Goal: Task Accomplishment & Management: Manage account settings

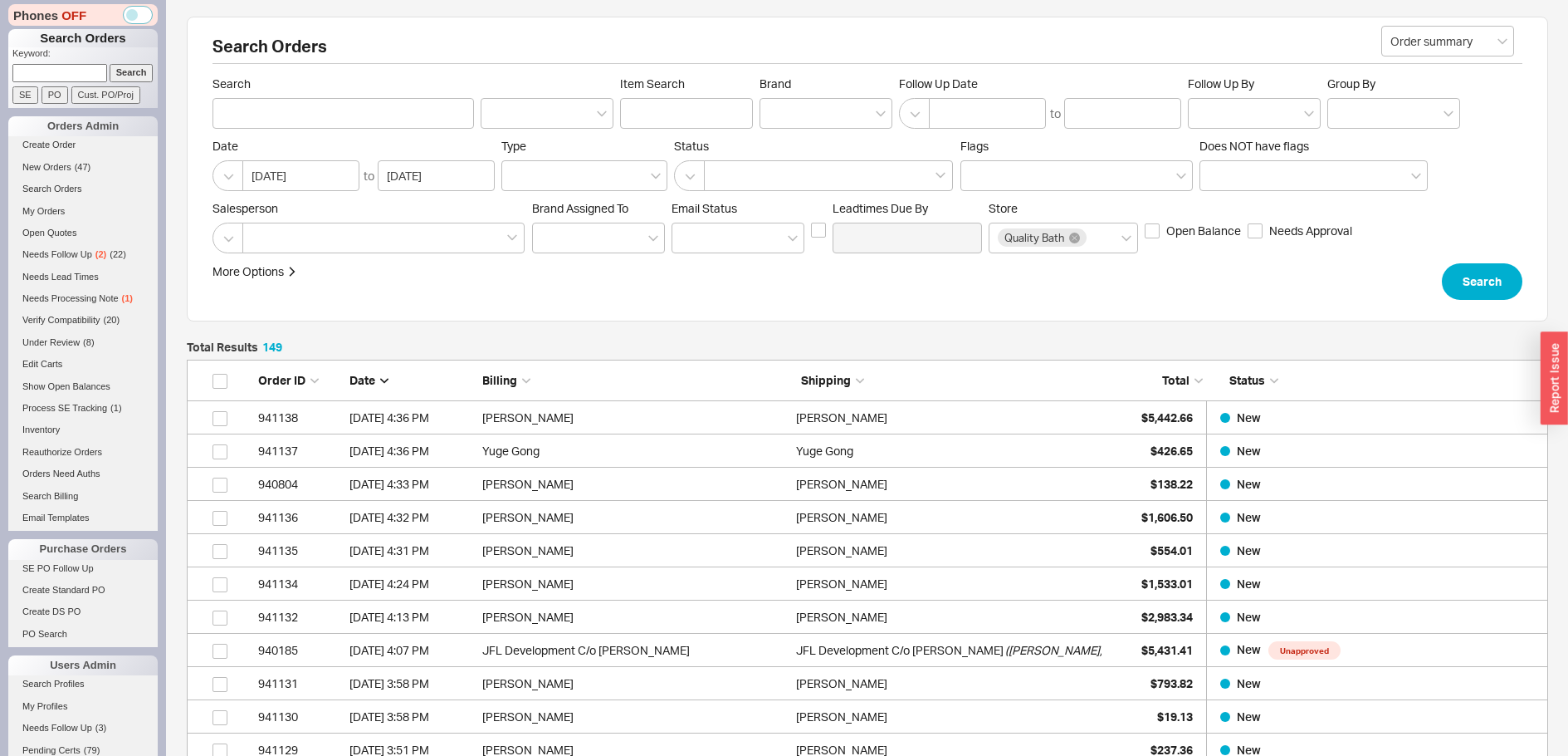
scroll to position [5012, 1349]
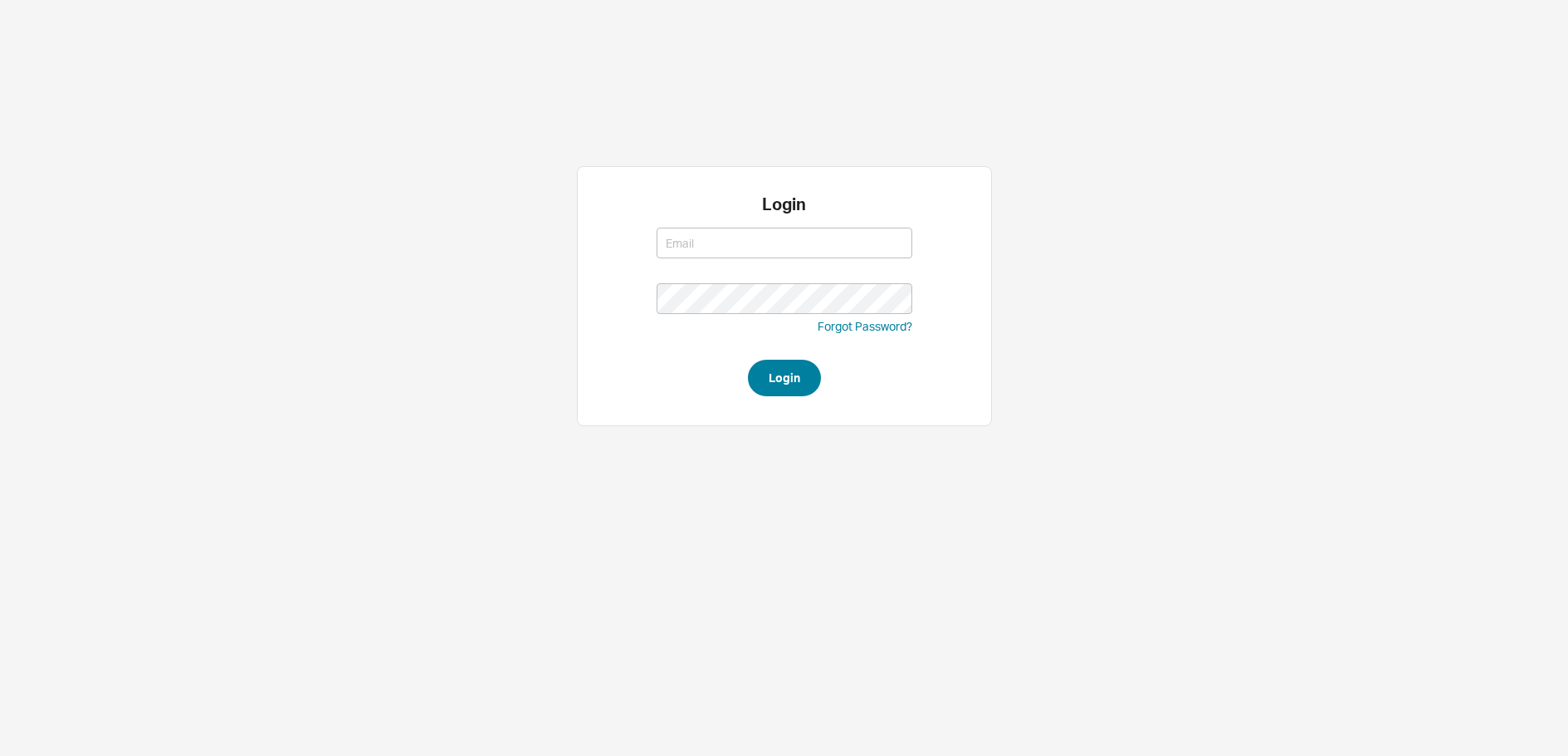
type input "steven@qualitybath.com"
click at [774, 371] on button "Login" at bounding box center [784, 378] width 73 height 36
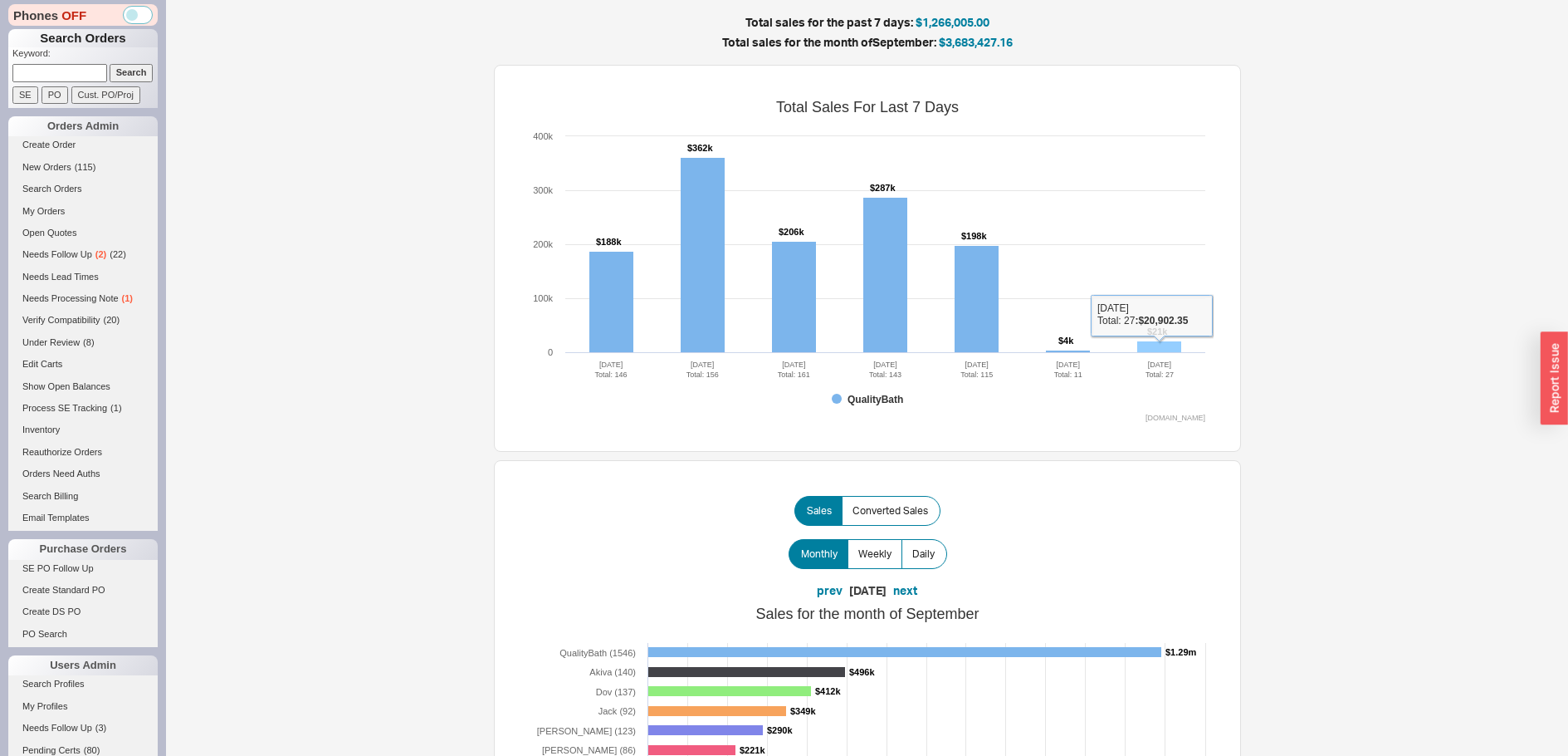
click at [1171, 341] on rect at bounding box center [1159, 347] width 44 height 11
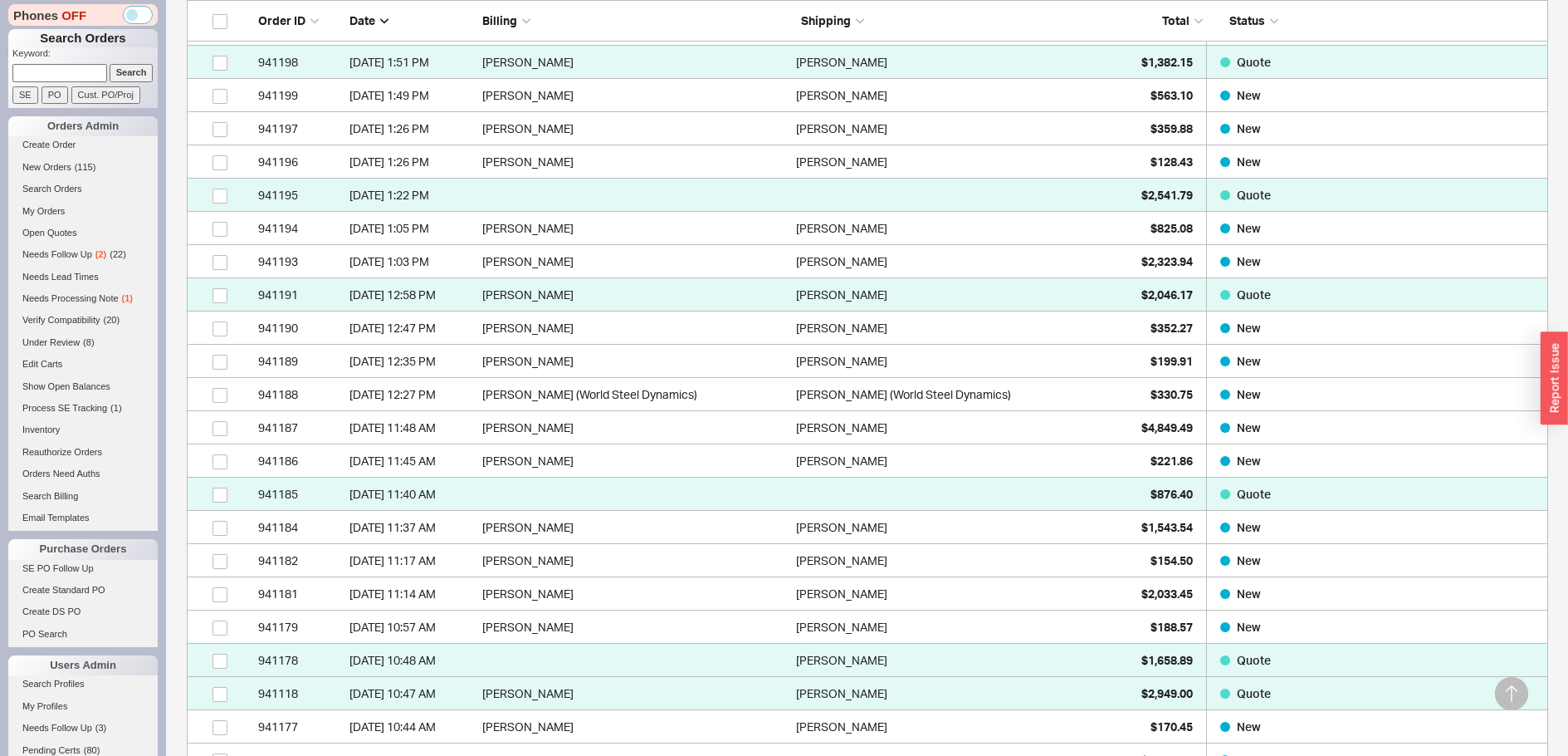
scroll to position [415, 0]
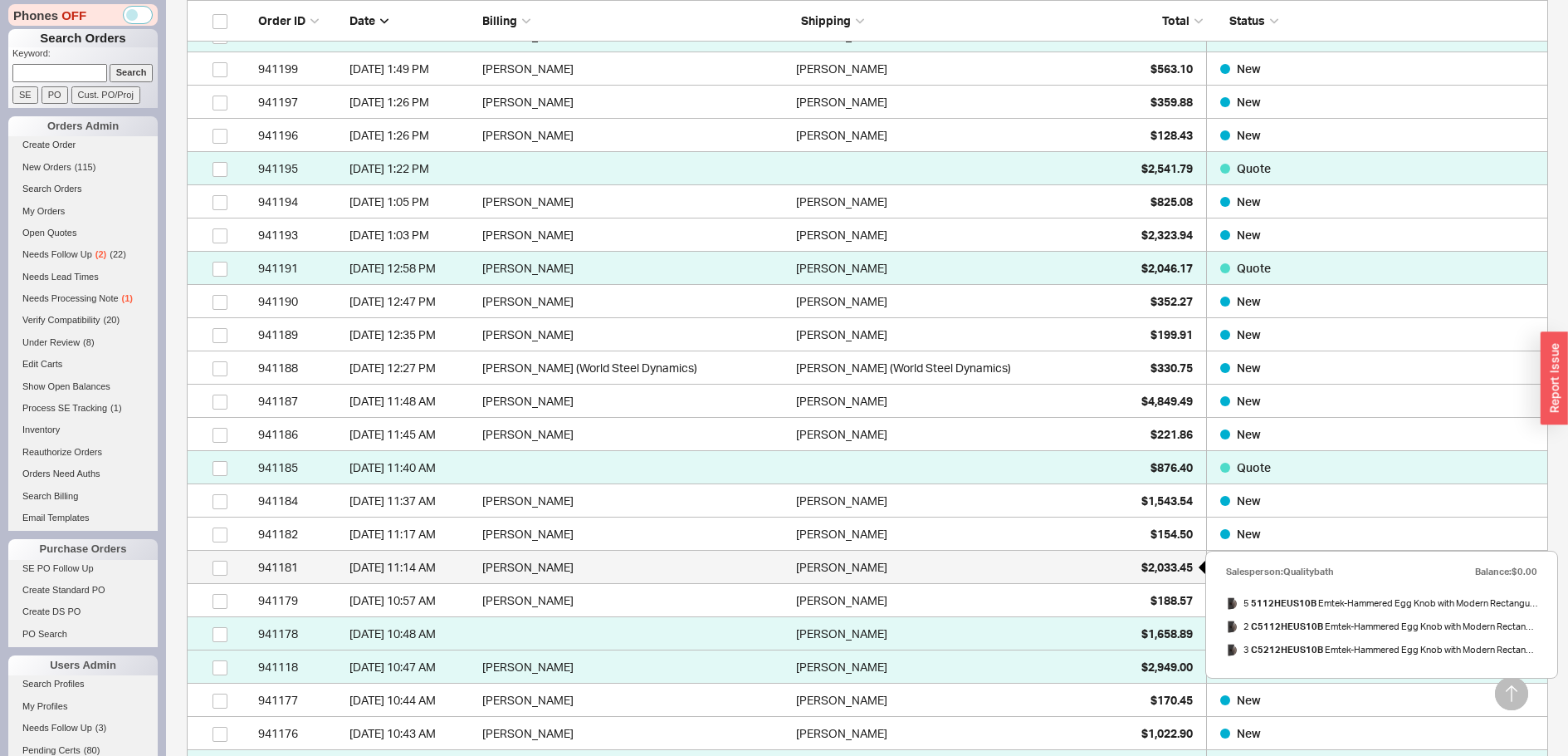
click at [1145, 567] on span "$2,033.45" at bounding box center [1168, 566] width 52 height 14
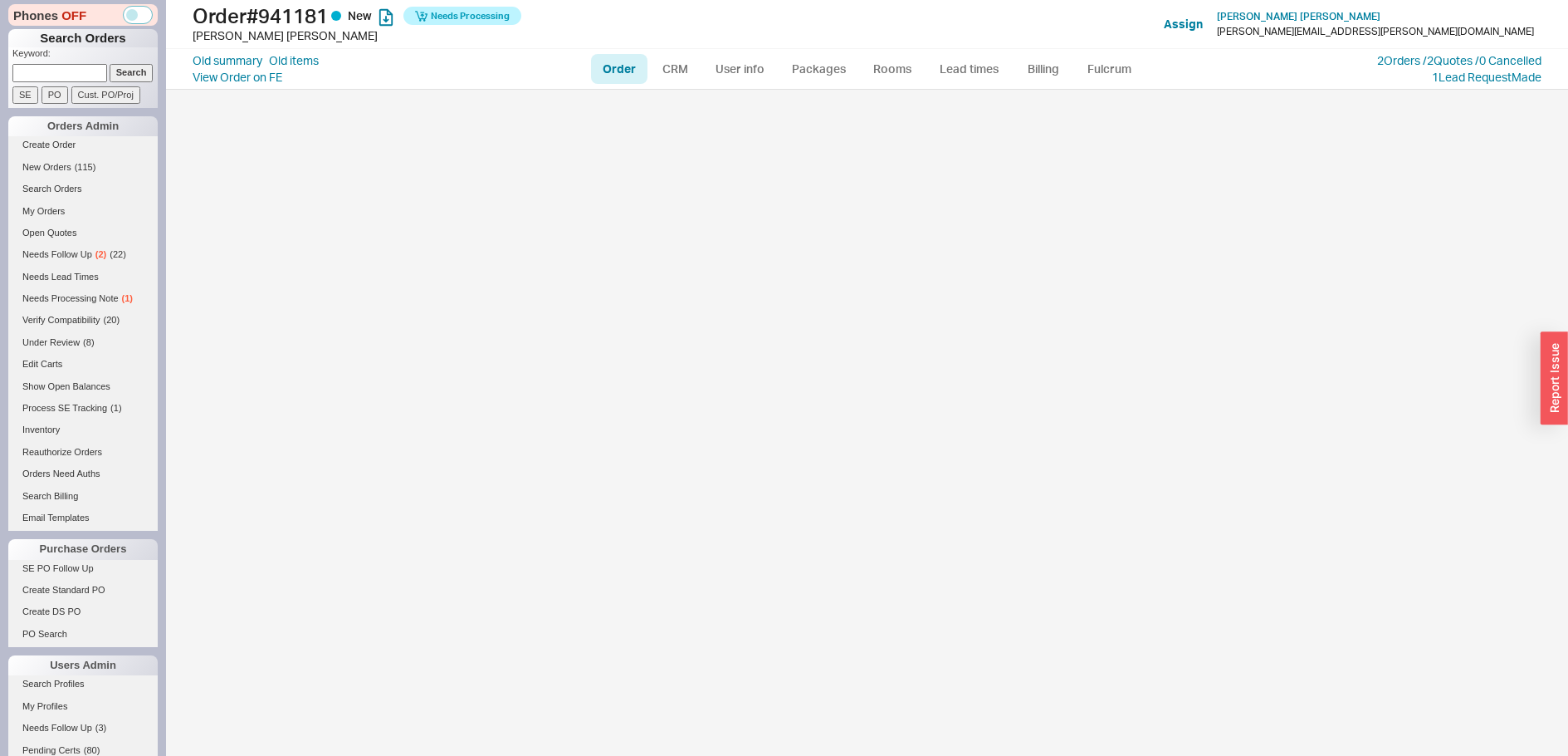
select select "LOW"
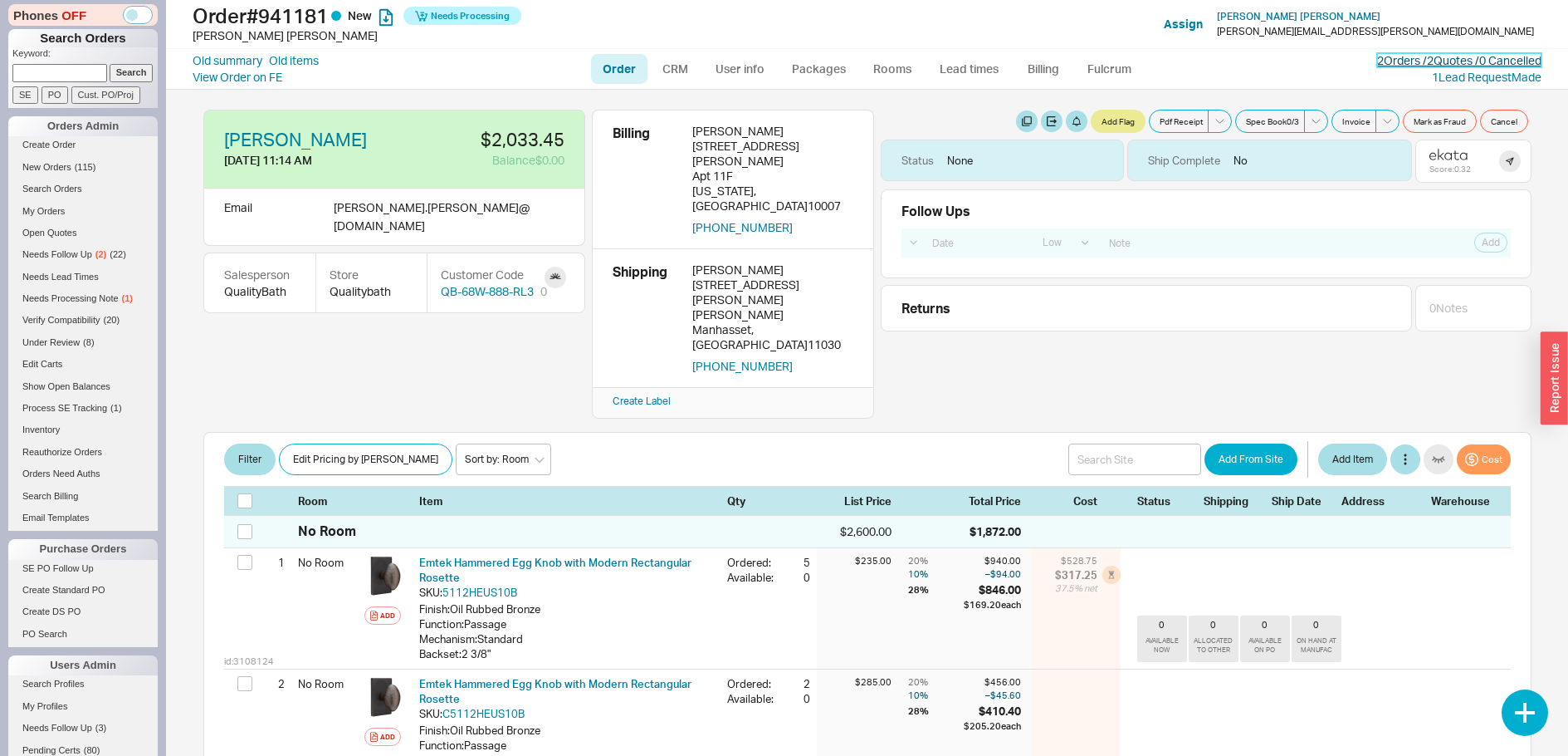
click at [1416, 63] on link "2 Orders / 2 Quotes / 0 Cancelled" at bounding box center [1460, 59] width 165 height 14
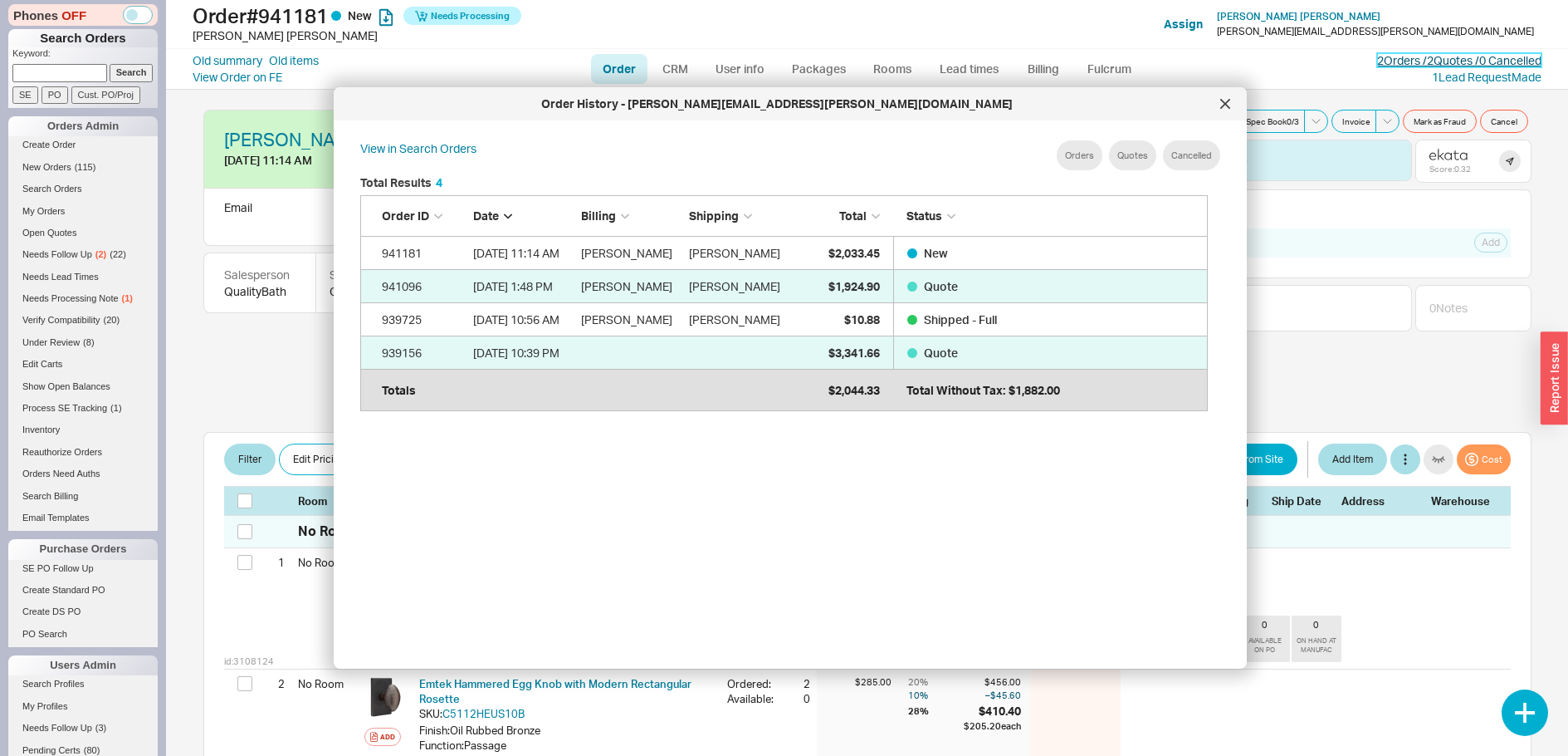
scroll to position [495, 862]
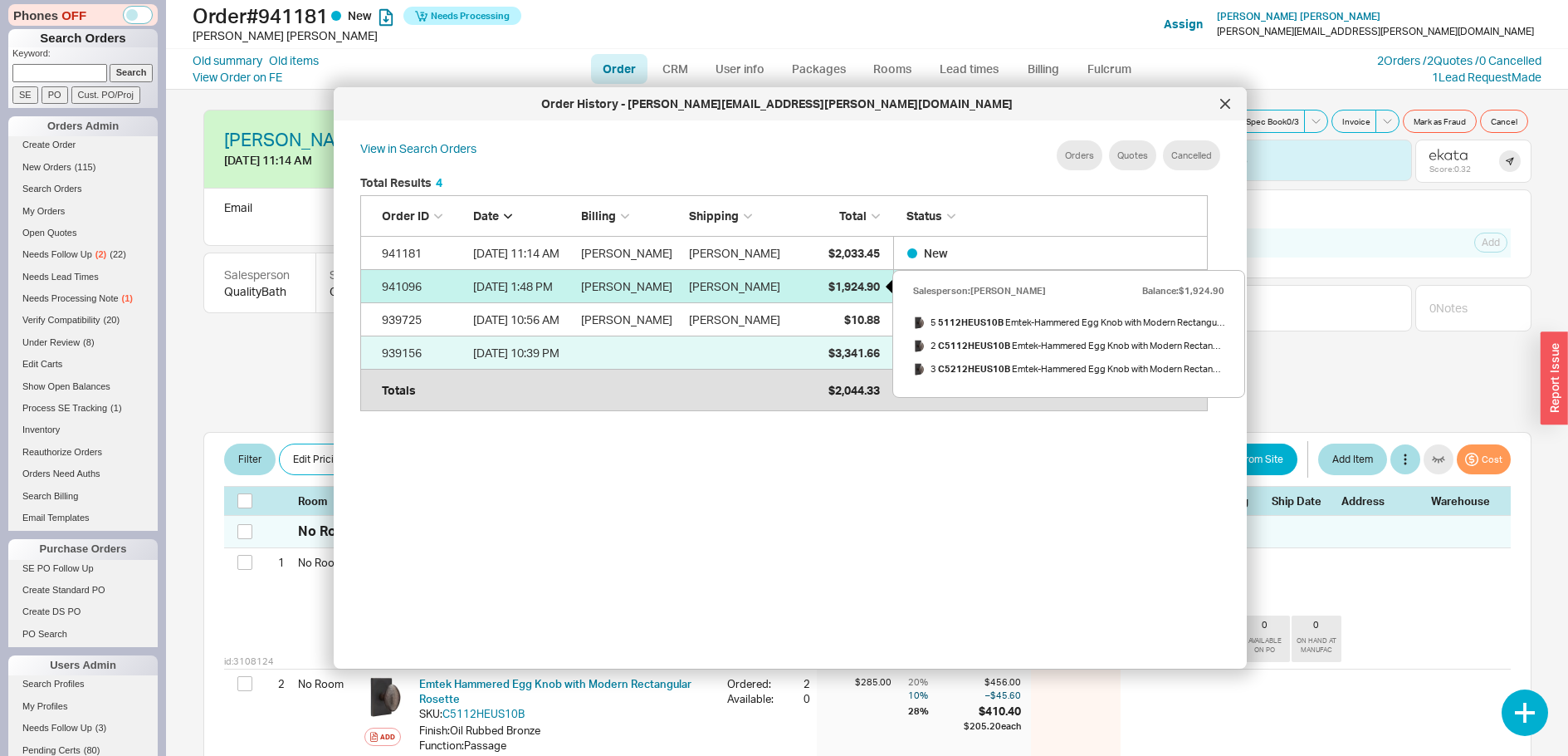
click at [850, 284] on span "$1,924.90" at bounding box center [854, 286] width 52 height 14
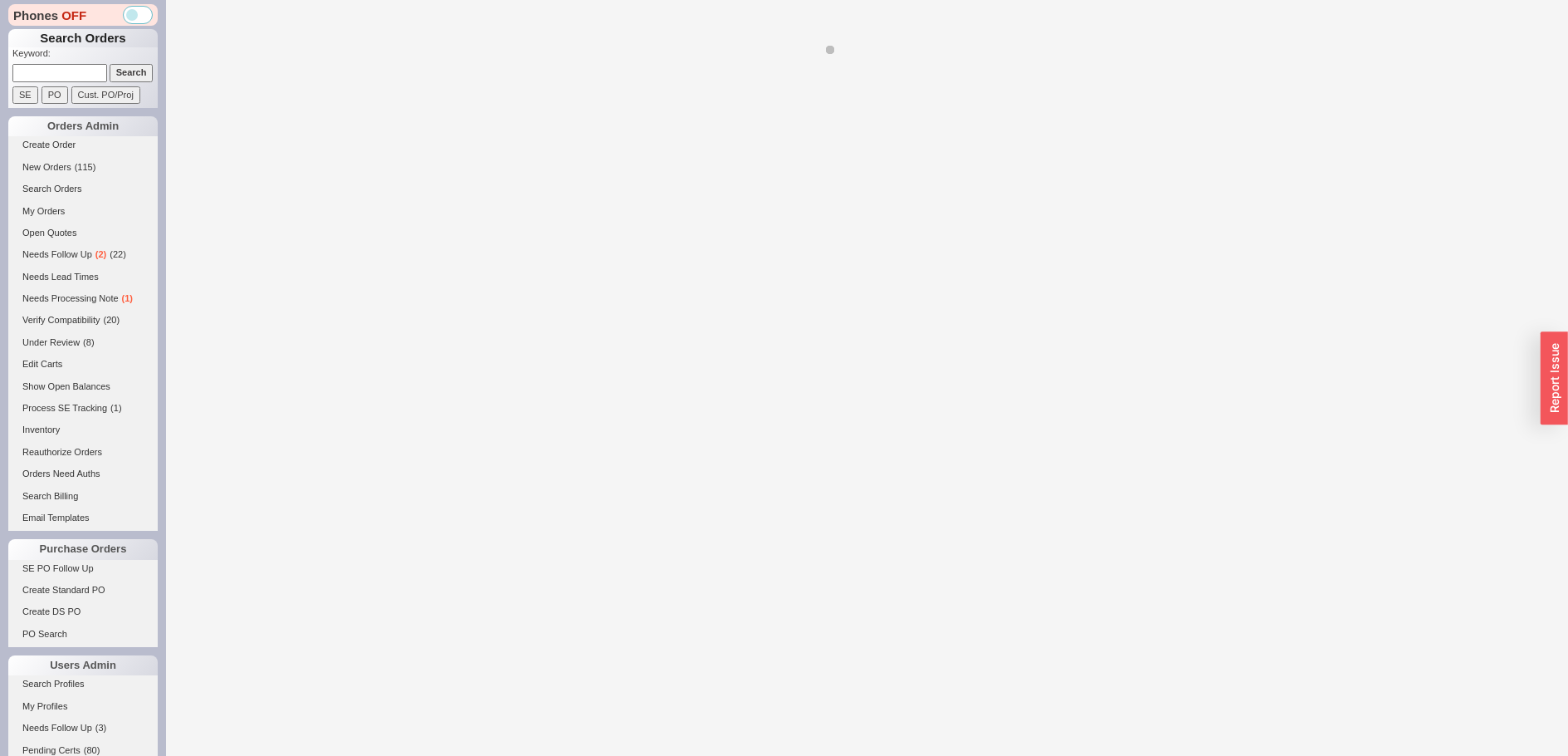
select select "LOW"
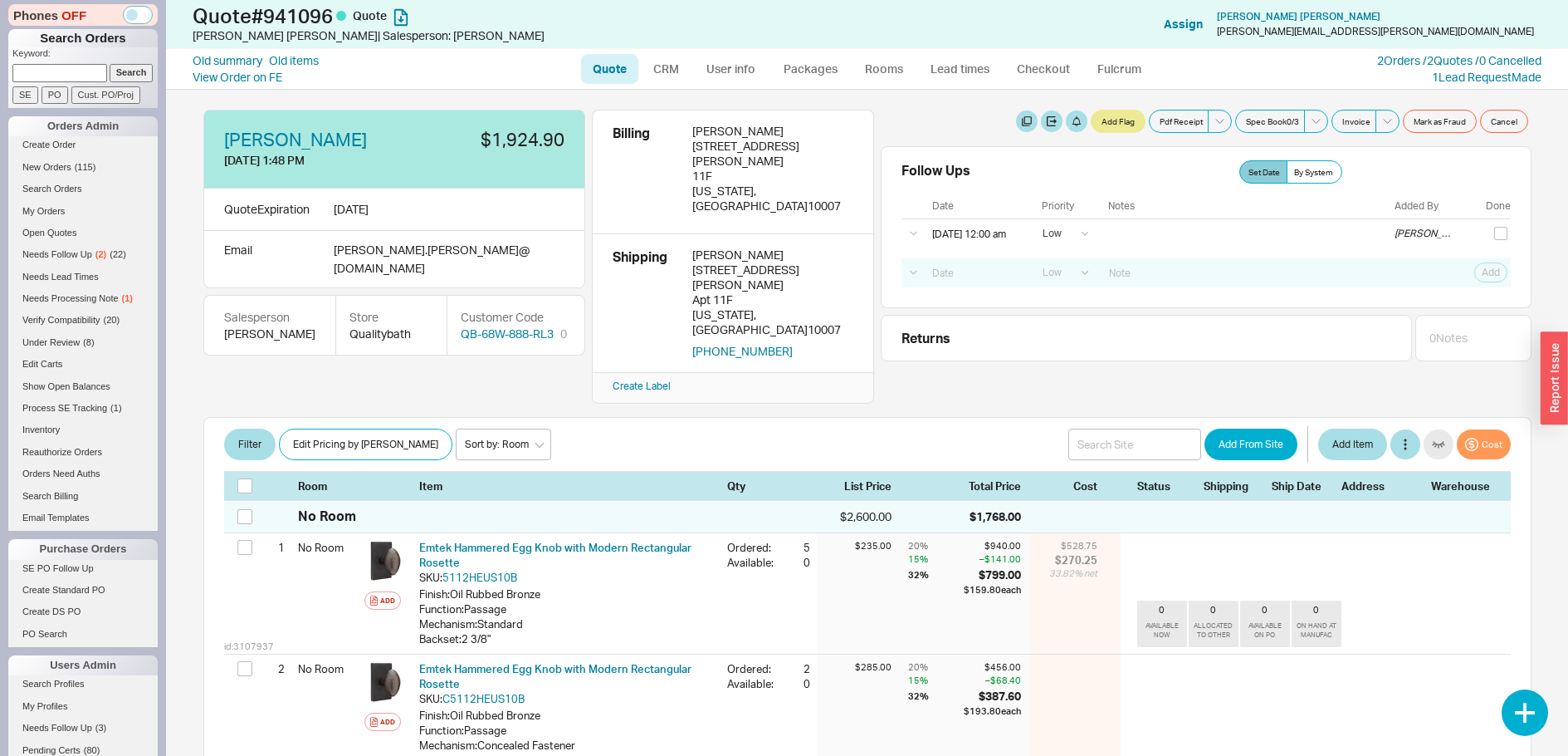
click at [1404, 52] on div "Old summary Old items View Order on FE Quote CRM User info Packages Rooms Lead …" at bounding box center [867, 69] width 1402 height 40
drag, startPoint x: 1418, startPoint y: 59, endPoint x: 1396, endPoint y: 67, distance: 23.4
click at [1418, 59] on link "2 Orders / 2 Quotes / 0 Cancelled" at bounding box center [1460, 59] width 165 height 14
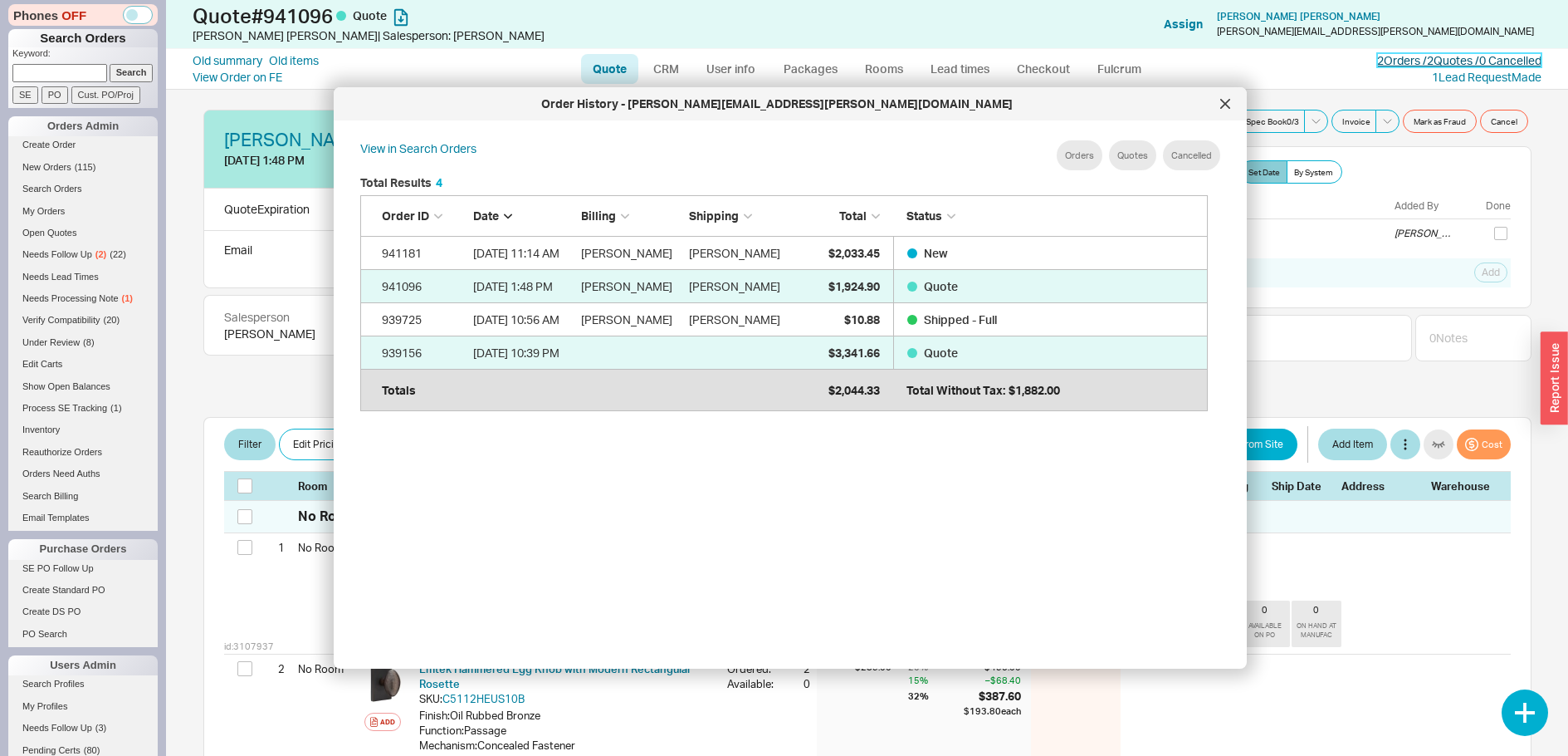
scroll to position [495, 862]
click at [1231, 109] on div at bounding box center [1225, 103] width 27 height 27
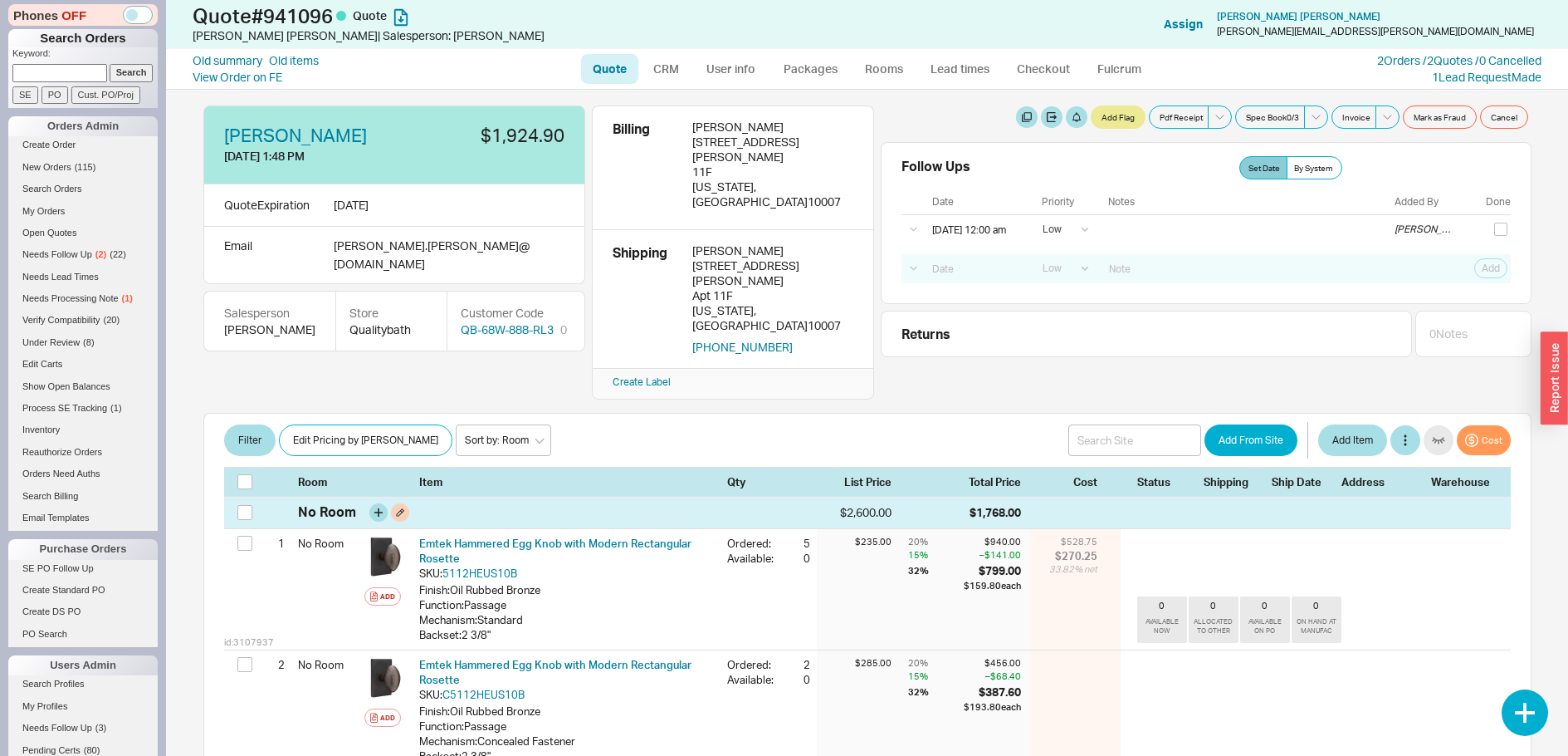
scroll to position [0, 0]
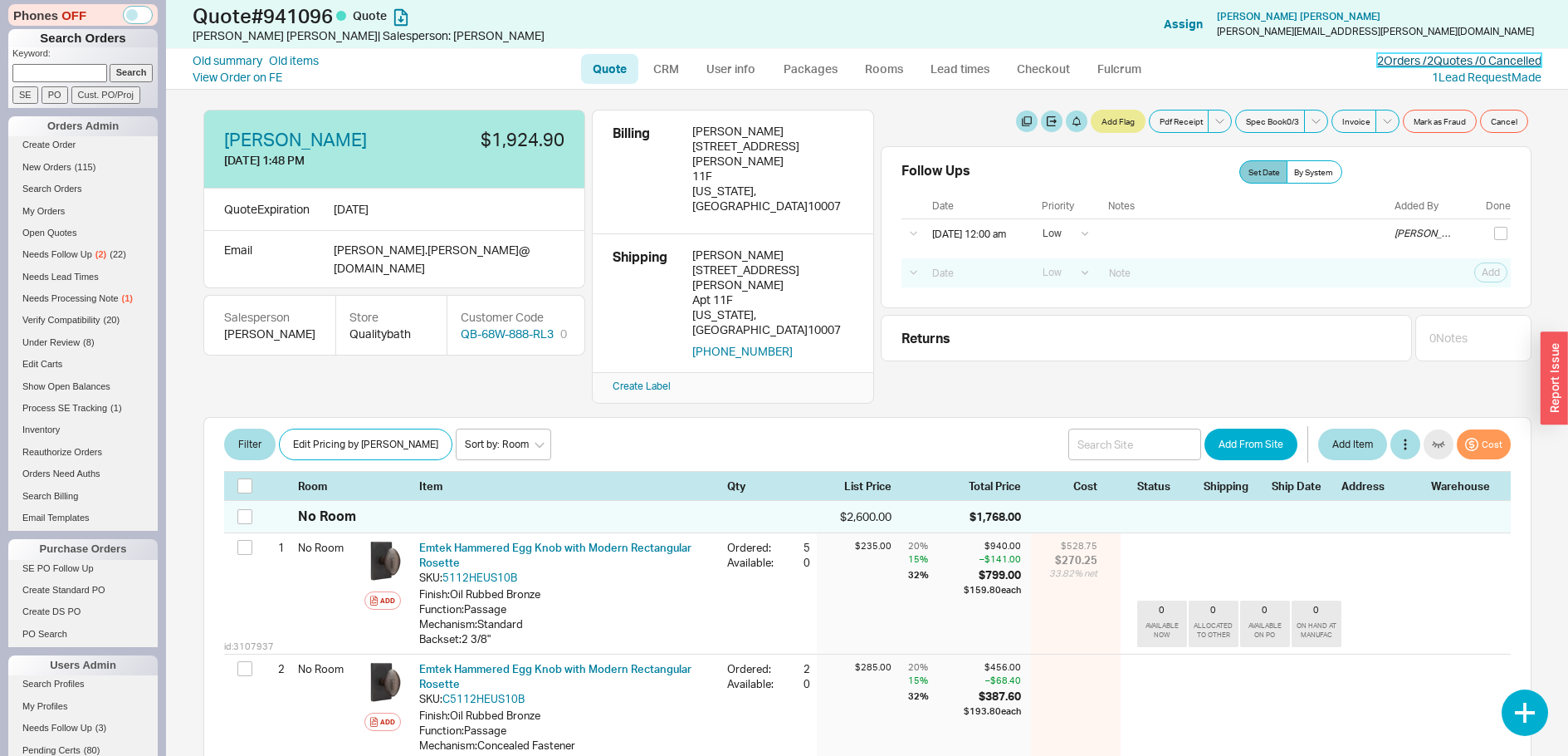
click at [1443, 61] on link "2 Orders / 2 Quotes / 0 Cancelled" at bounding box center [1460, 59] width 165 height 14
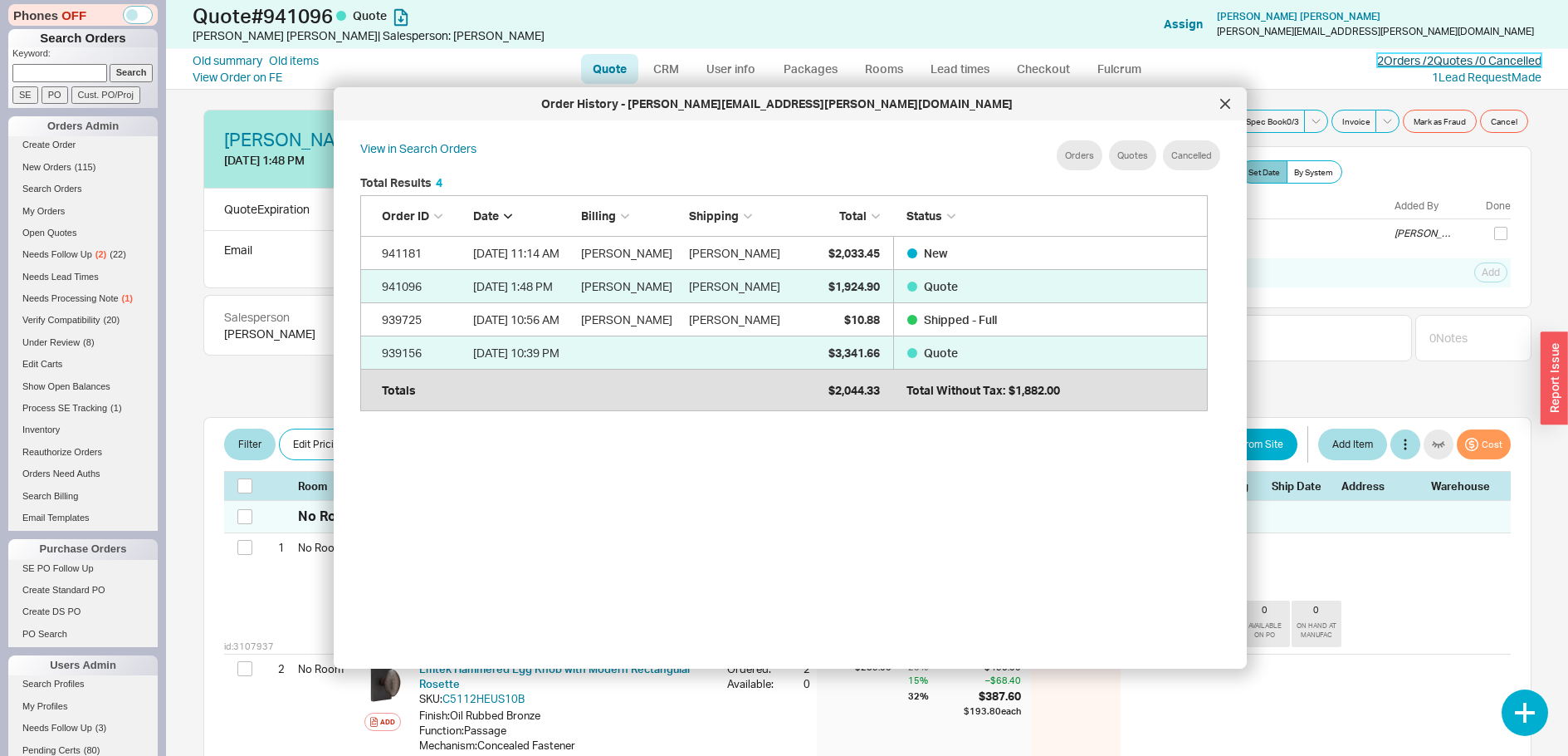
scroll to position [13, 13]
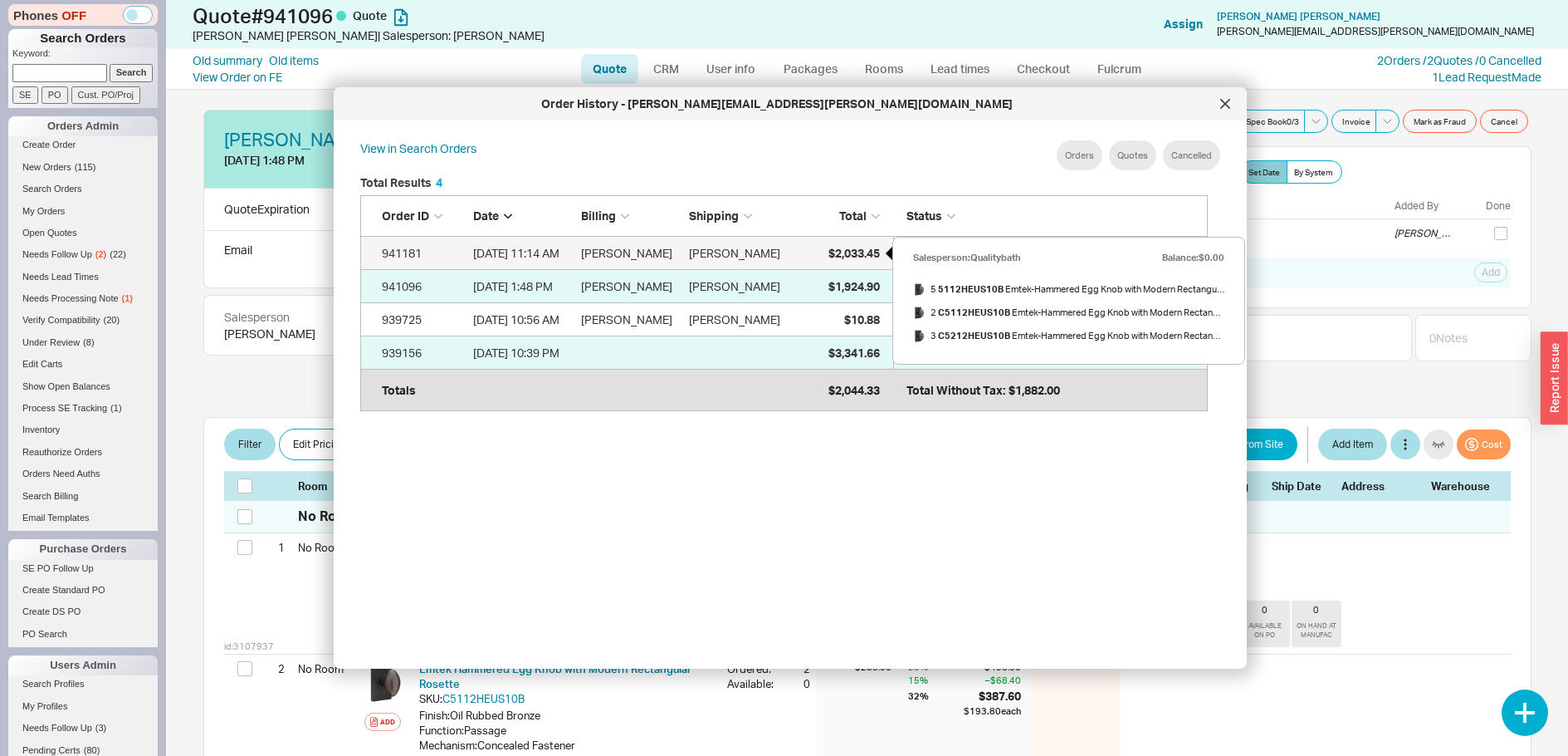
click at [828, 244] on div "$2,033.45" at bounding box center [838, 253] width 83 height 34
select select "LOW"
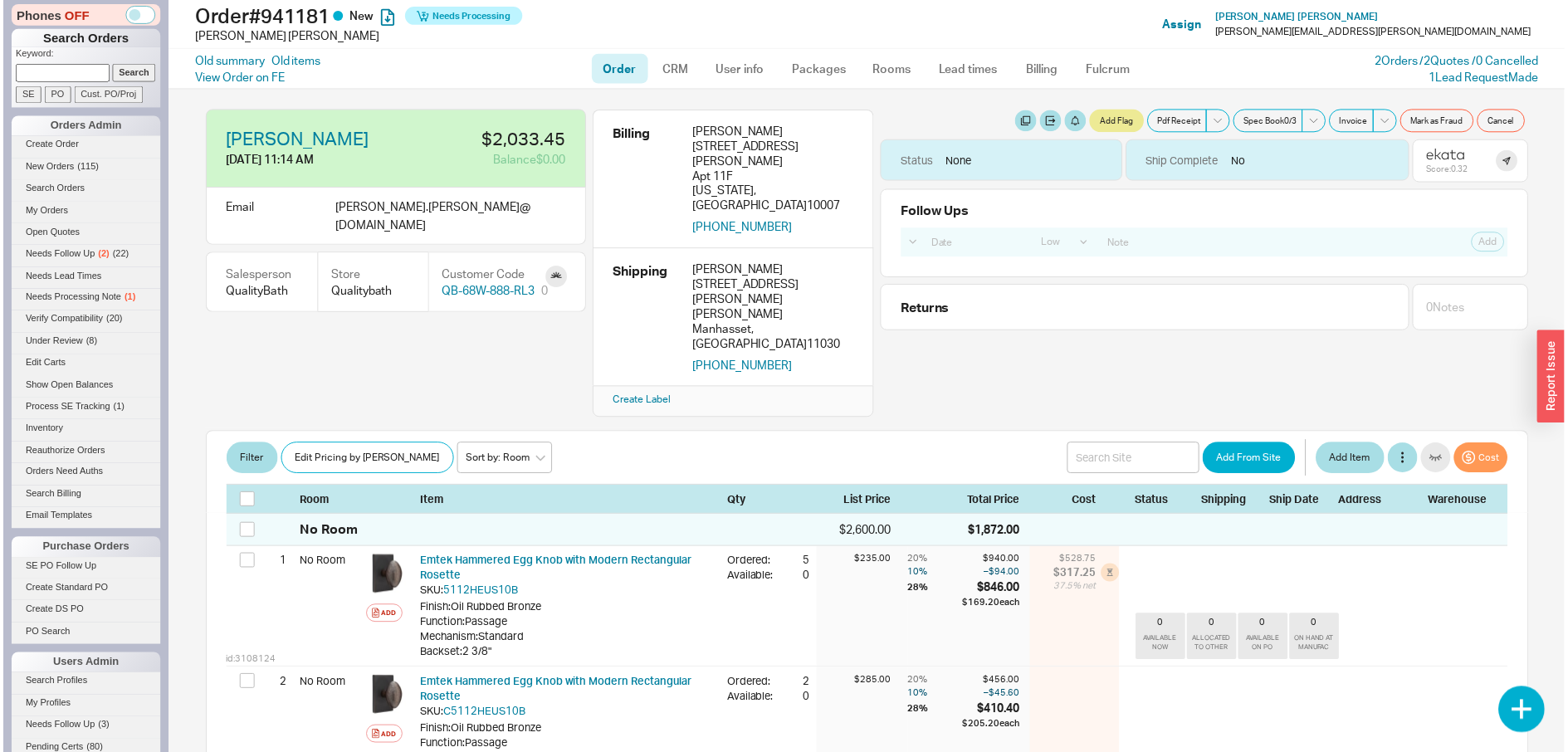
scroll to position [498, 0]
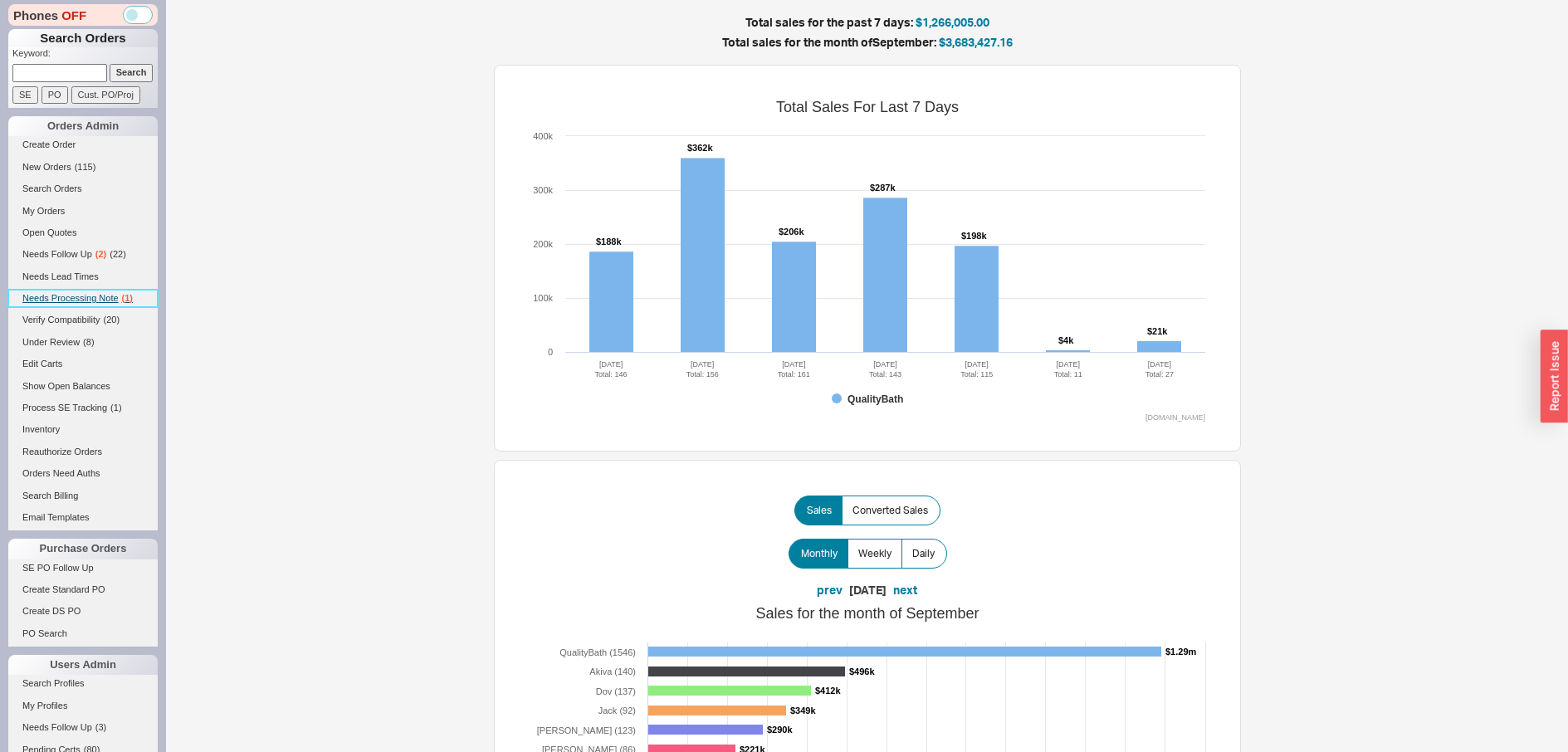
click at [96, 301] on span "Needs Processing Note" at bounding box center [70, 298] width 97 height 10
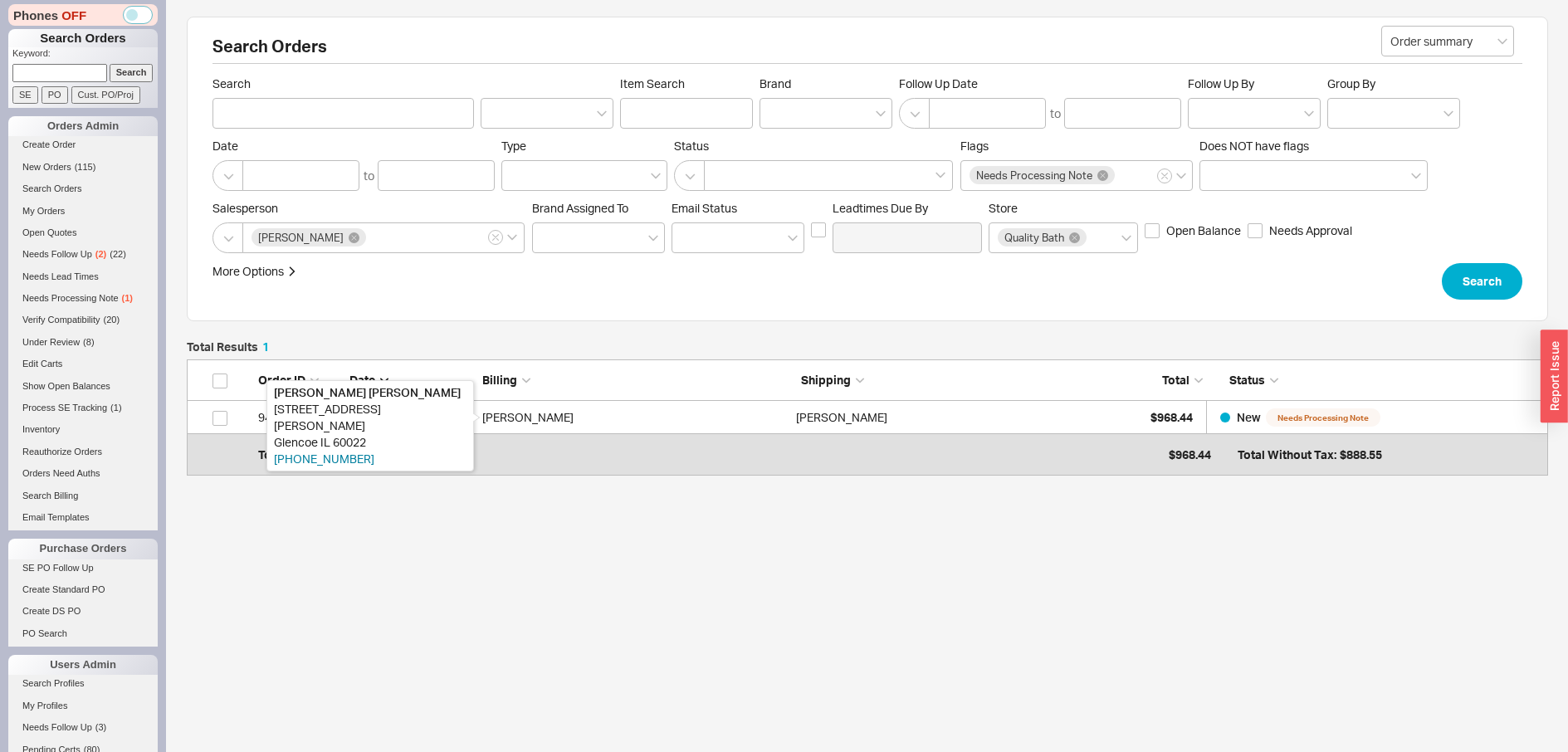
scroll to position [96, 1349]
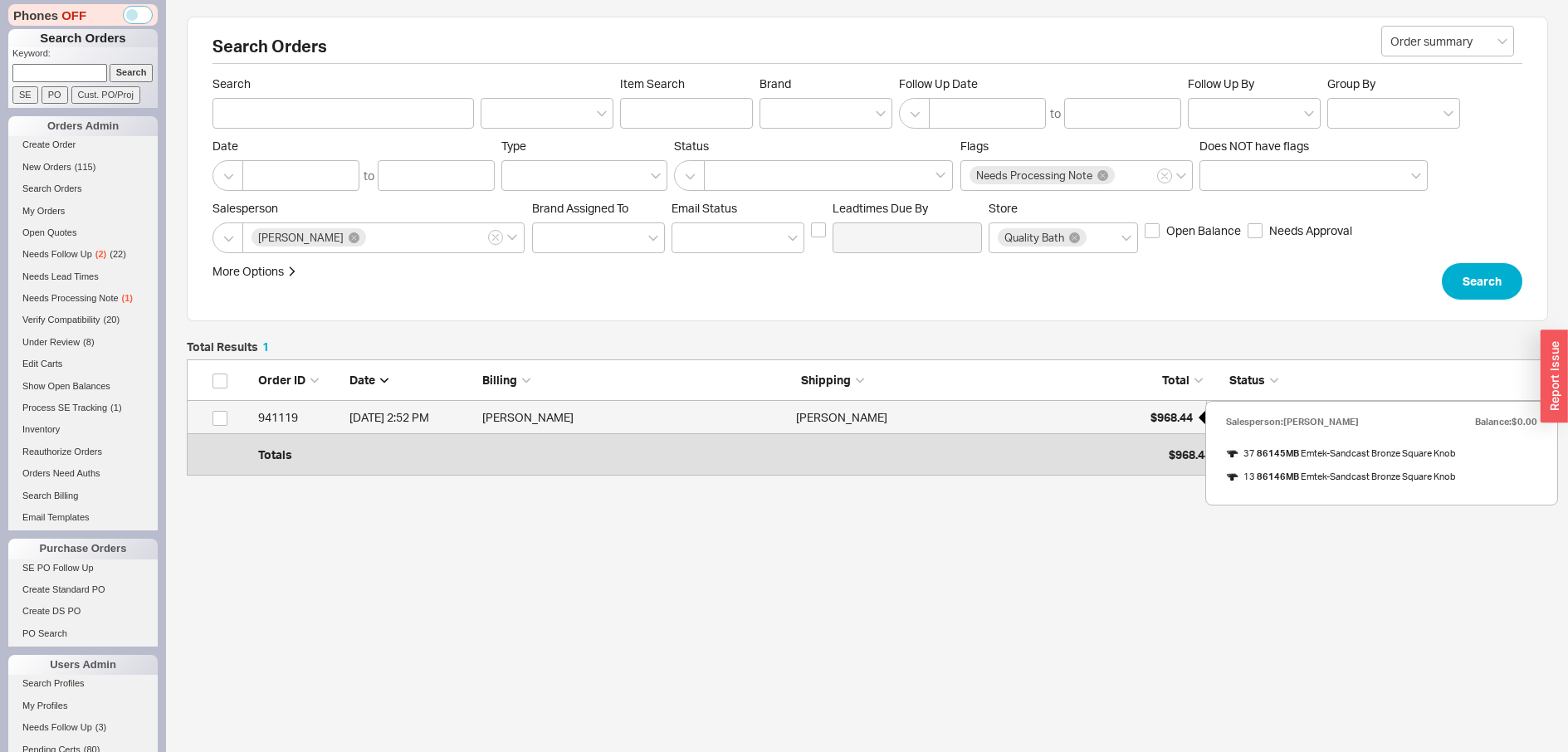
click at [1147, 414] on div "$968.44" at bounding box center [1151, 418] width 83 height 34
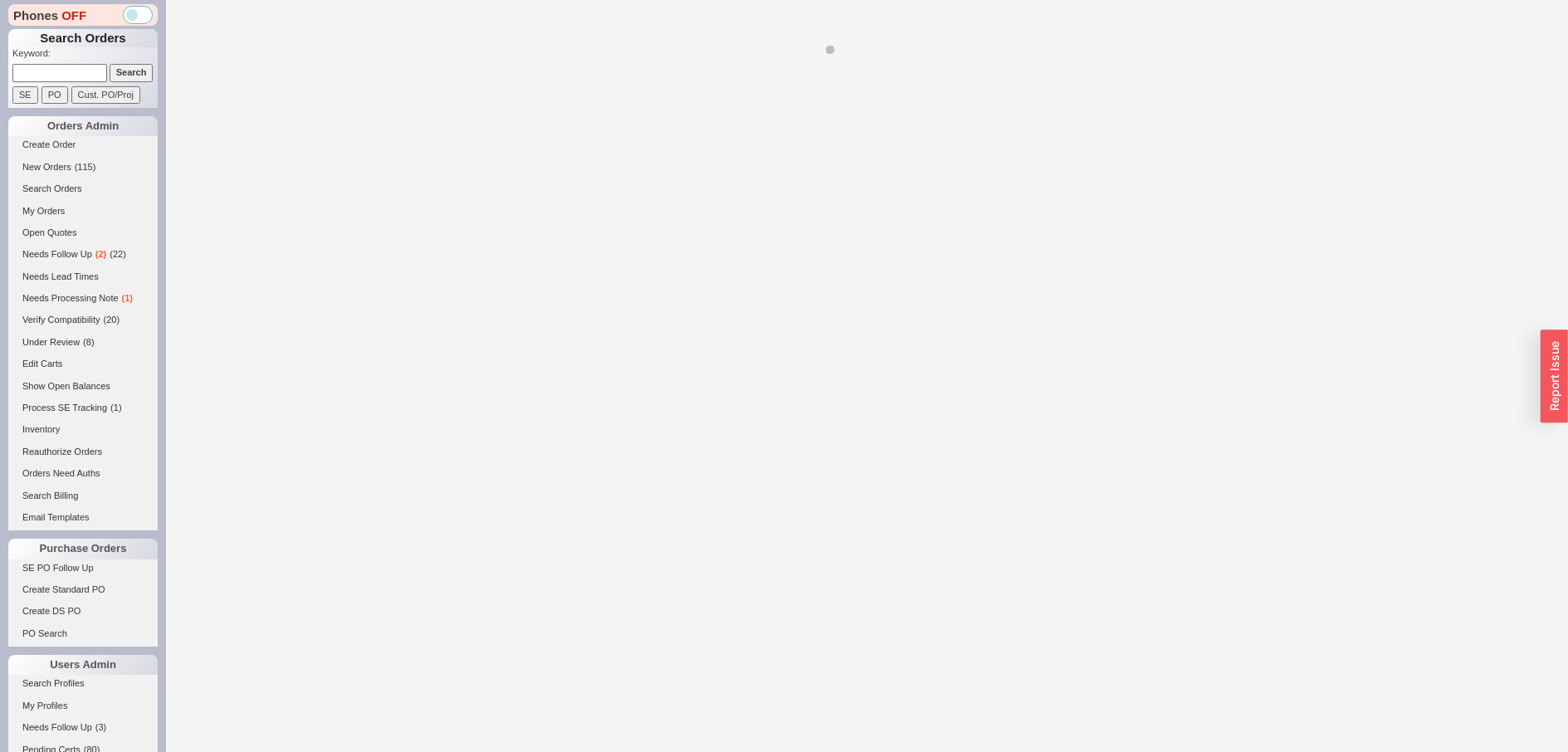
select select "LOW"
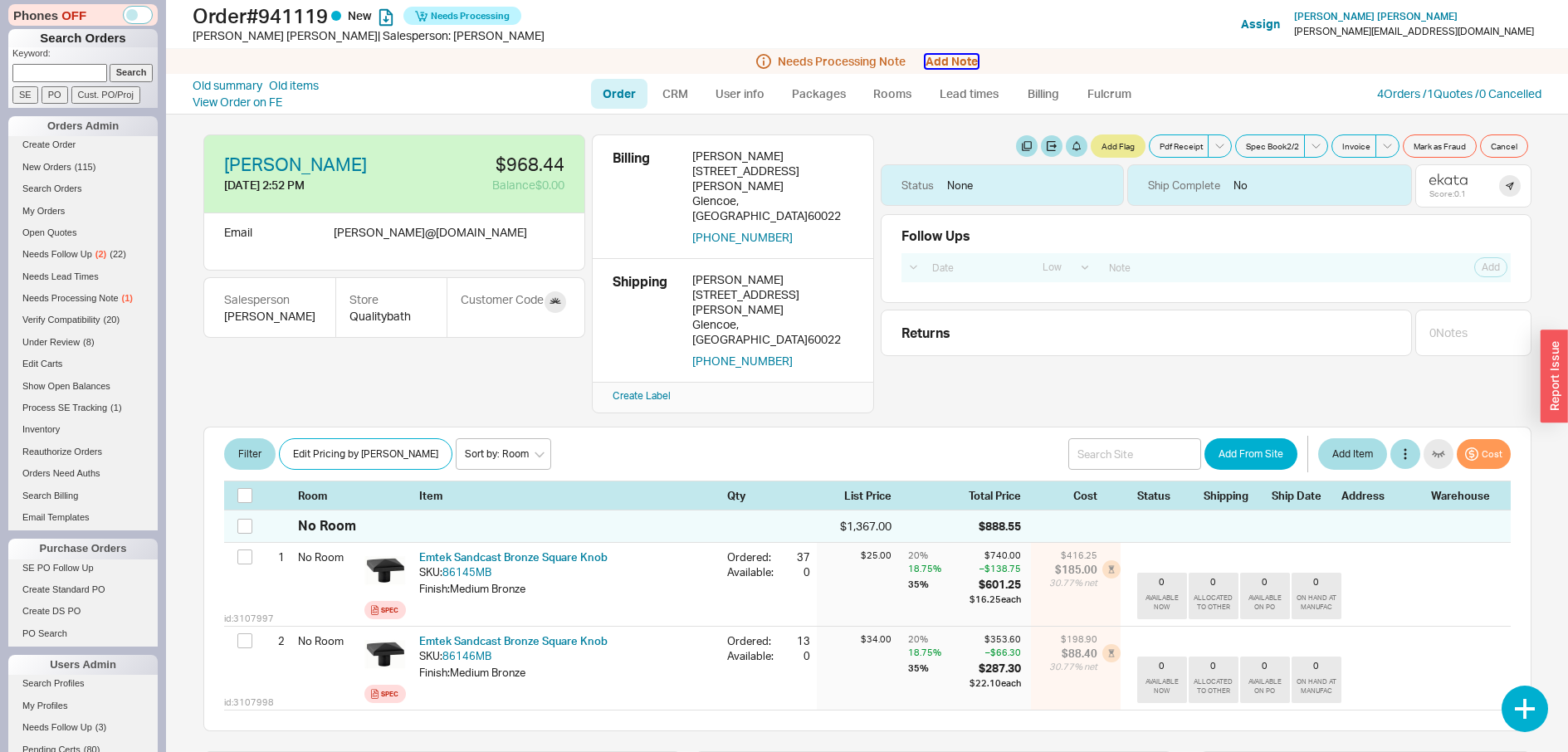
click at [963, 58] on button "Add Note" at bounding box center [951, 61] width 53 height 13
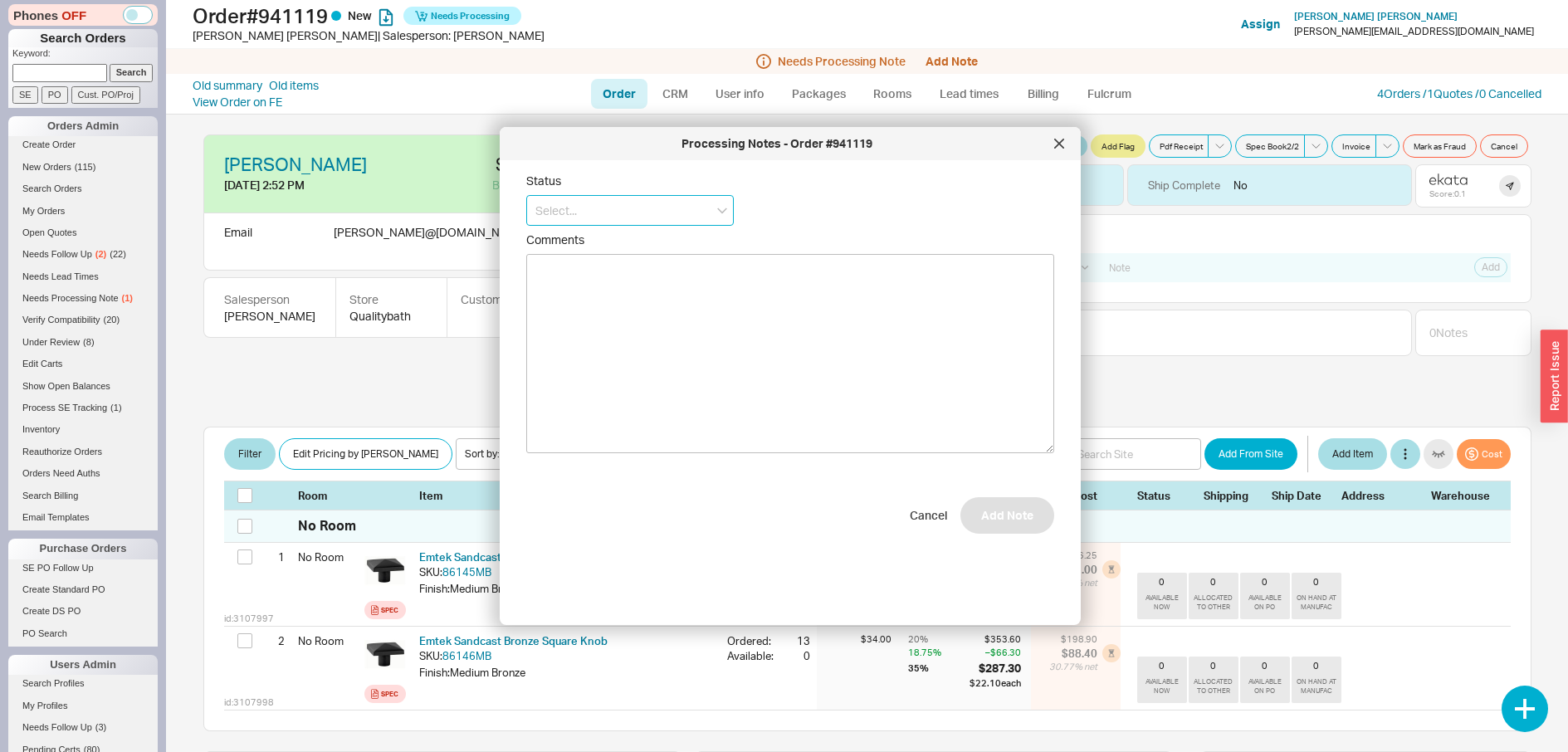
click at [710, 216] on input at bounding box center [629, 211] width 208 height 31
click at [662, 328] on div "No Status" at bounding box center [629, 333] width 206 height 30
type input "No Status"
click at [1003, 522] on button "Add Note" at bounding box center [1008, 524] width 94 height 36
